Goal: Information Seeking & Learning: Learn about a topic

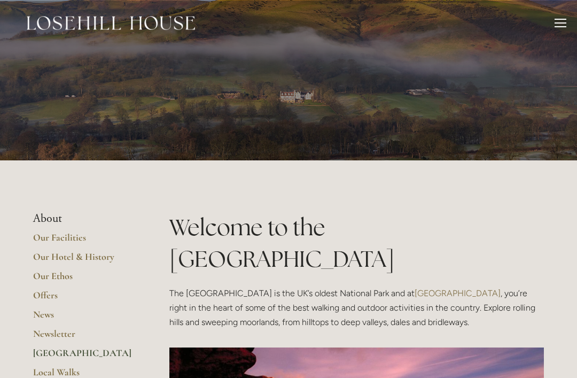
click at [53, 220] on li "About" at bounding box center [84, 219] width 102 height 14
click at [68, 253] on link "Our Hotel & History" at bounding box center [84, 260] width 102 height 19
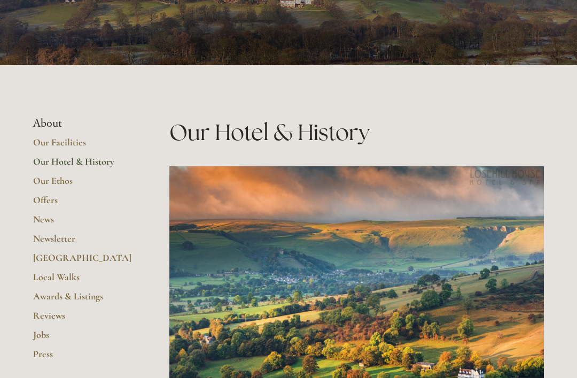
scroll to position [159, 0]
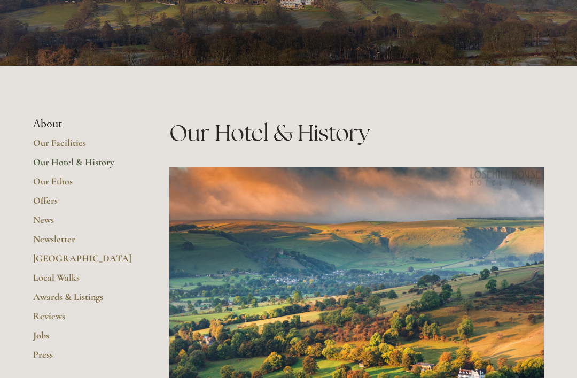
click at [64, 143] on link "Our Facilities" at bounding box center [84, 146] width 102 height 19
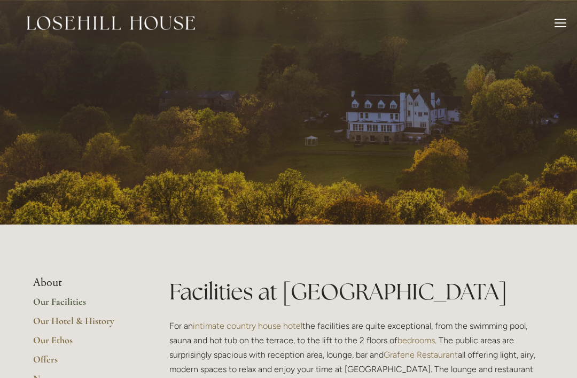
click at [69, 315] on link "Our Hotel & History" at bounding box center [84, 324] width 102 height 19
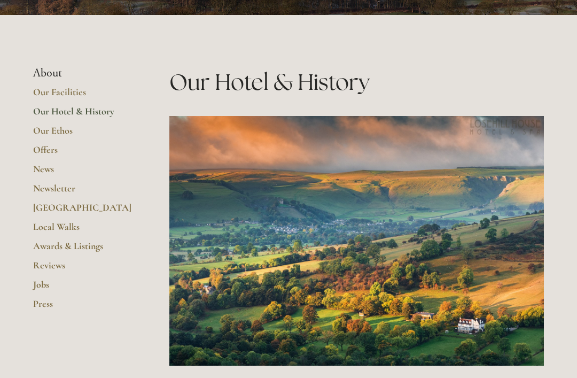
scroll to position [210, 0]
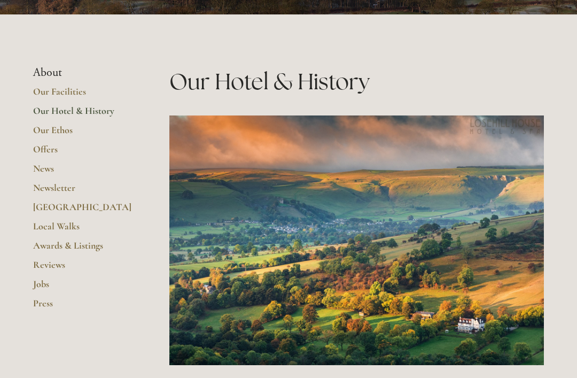
click at [52, 150] on link "Offers" at bounding box center [84, 152] width 102 height 19
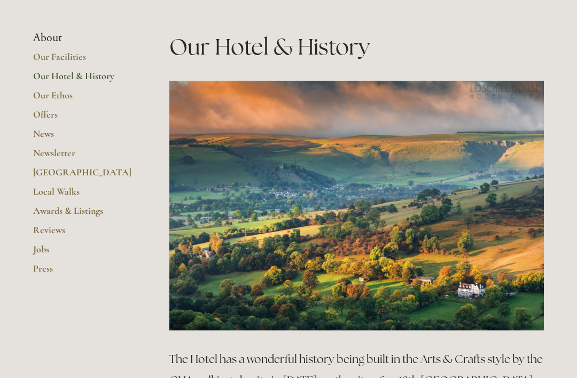
click at [62, 77] on link "Our Hotel & History" at bounding box center [84, 79] width 102 height 19
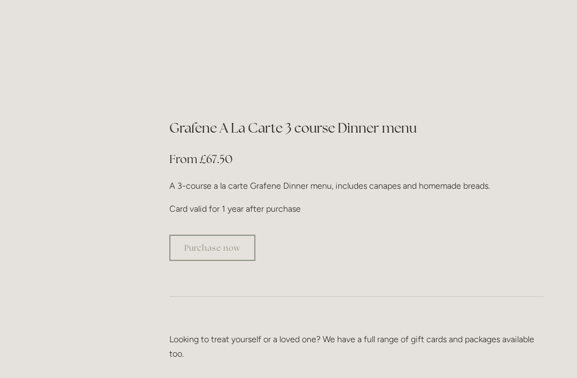
scroll to position [1900, 0]
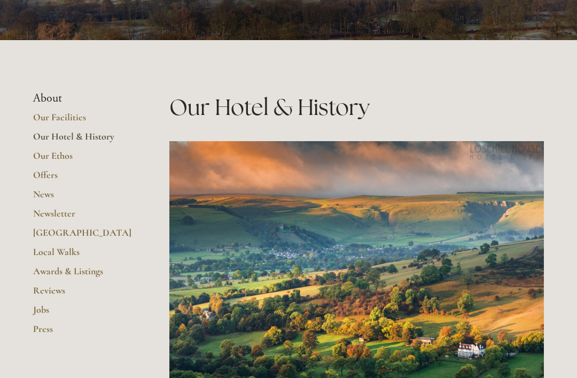
scroll to position [182, 0]
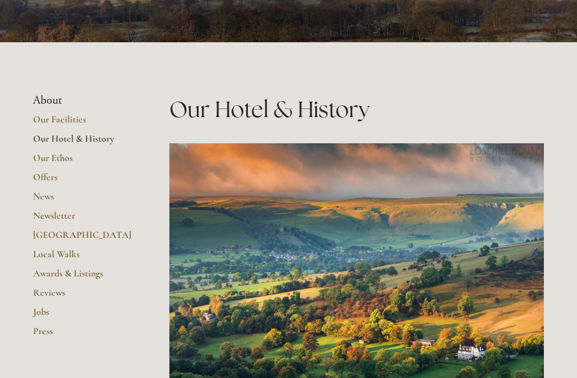
click at [66, 118] on link "Our Facilities" at bounding box center [84, 122] width 102 height 19
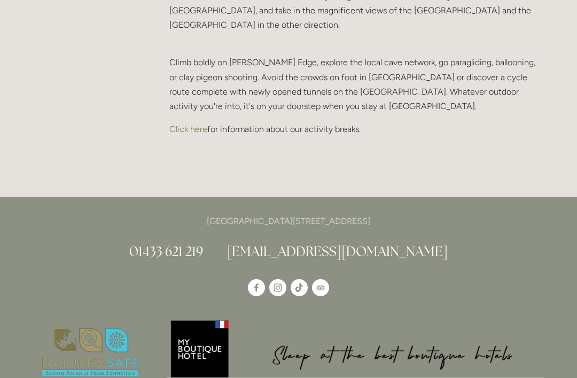
scroll to position [2361, 0]
click at [183, 124] on link "Click here" at bounding box center [188, 129] width 38 height 10
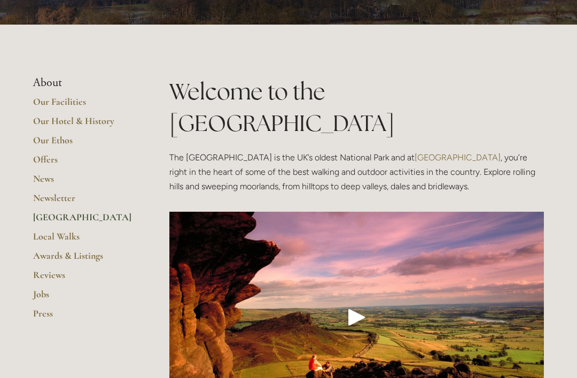
scroll to position [137, 0]
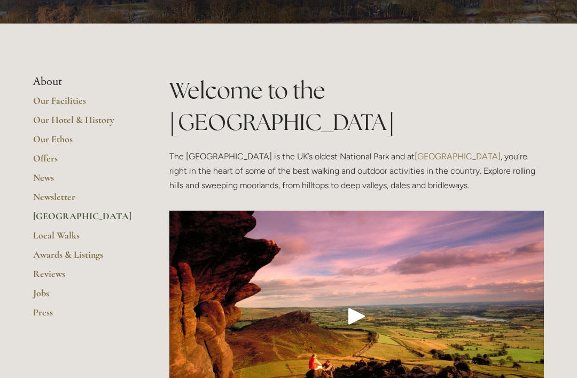
click at [72, 124] on link "Our Hotel & History" at bounding box center [84, 123] width 102 height 19
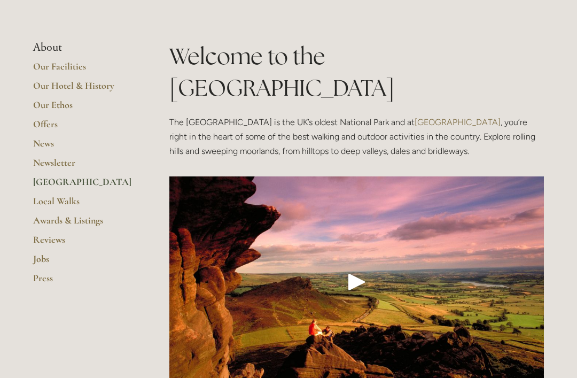
click at [42, 148] on link "News" at bounding box center [84, 146] width 102 height 19
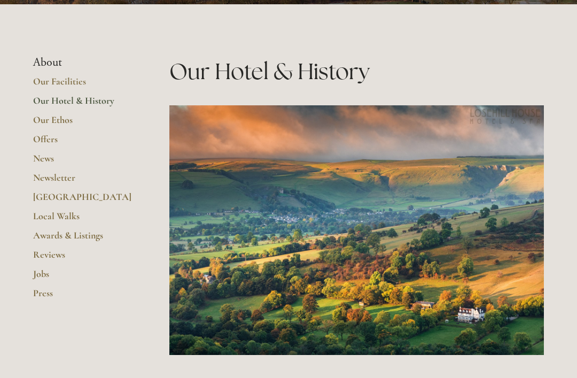
scroll to position [212, 0]
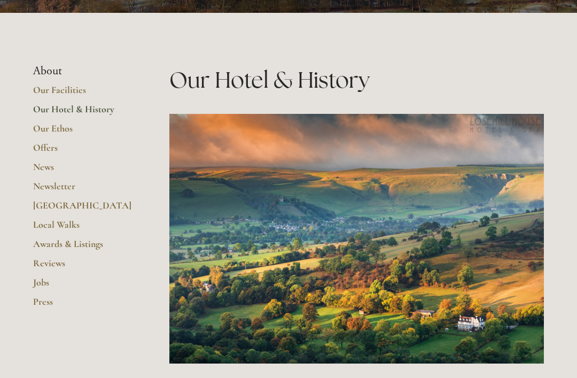
click at [77, 113] on link "Our Hotel & History" at bounding box center [84, 112] width 102 height 19
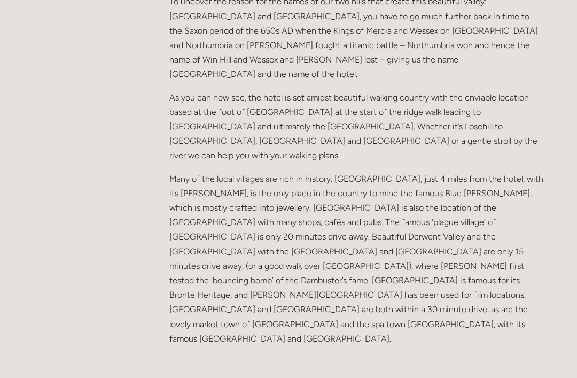
scroll to position [737, 0]
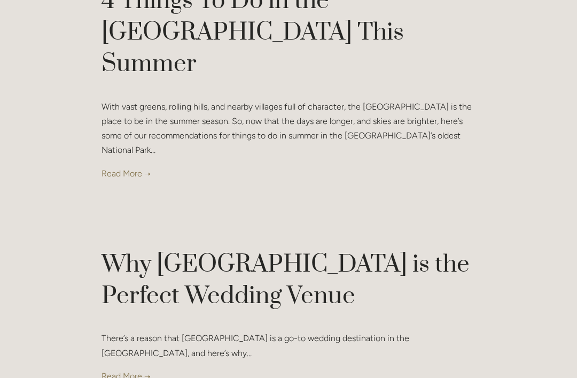
scroll to position [1191, 0]
click at [127, 368] on link at bounding box center [289, 375] width 374 height 14
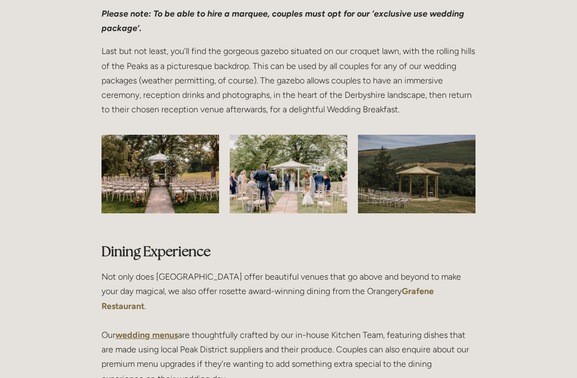
scroll to position [1725, 0]
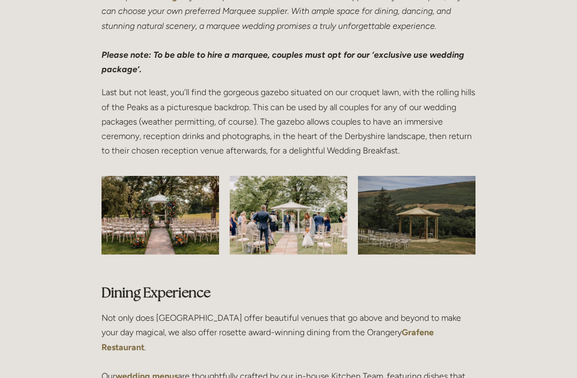
scroll to position [1670, 0]
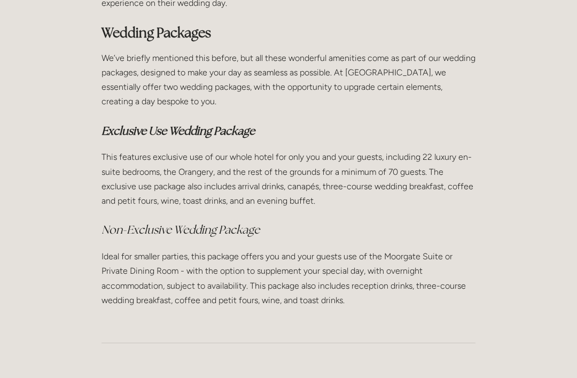
scroll to position [2090, 0]
